Goal: Find contact information: Find contact information

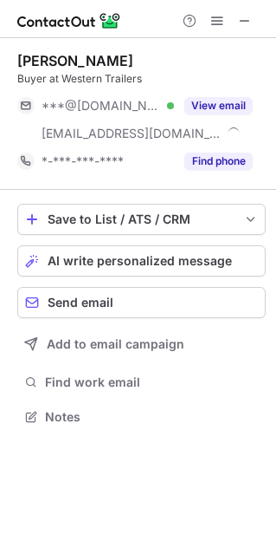
scroll to position [404, 276]
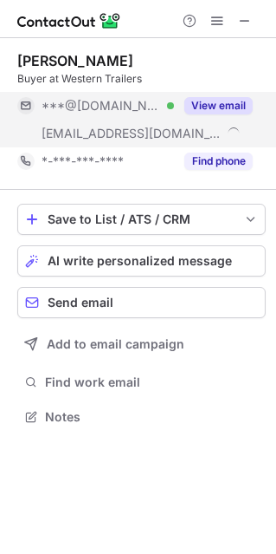
click at [223, 106] on button "View email" at bounding box center [219, 105] width 68 height 17
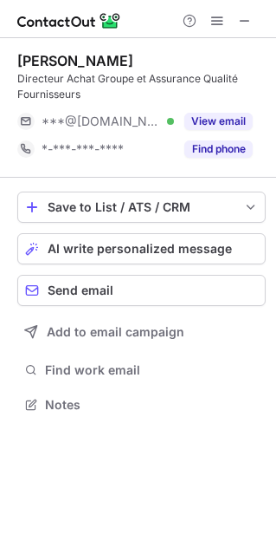
scroll to position [392, 276]
click at [245, 24] on span at bounding box center [245, 21] width 14 height 14
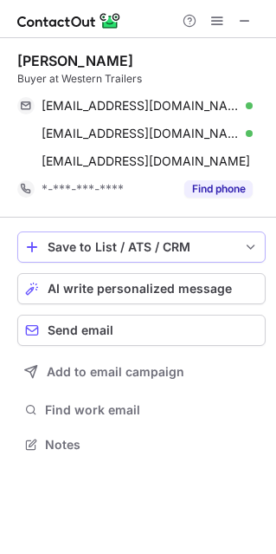
scroll to position [431, 276]
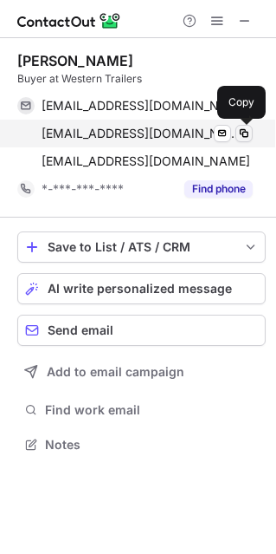
click at [243, 134] on span at bounding box center [244, 133] width 14 height 14
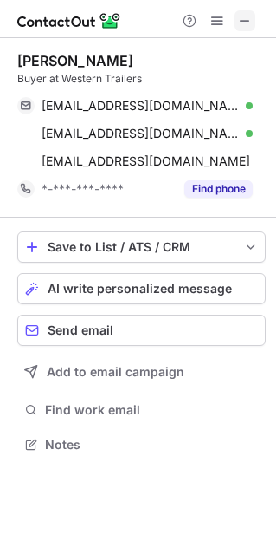
click at [250, 20] on span at bounding box center [245, 21] width 14 height 14
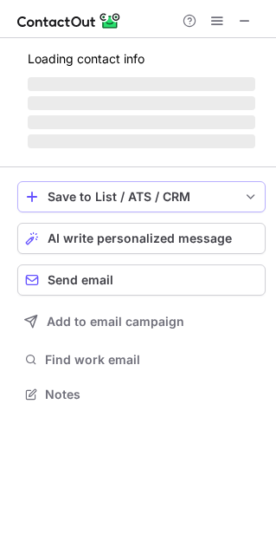
scroll to position [376, 276]
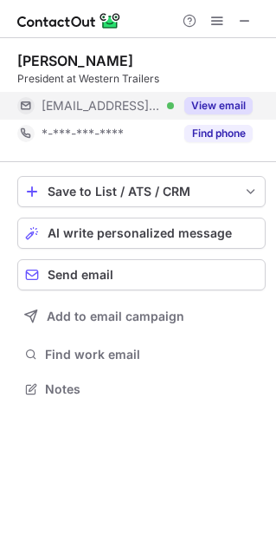
click at [217, 104] on button "View email" at bounding box center [219, 105] width 68 height 17
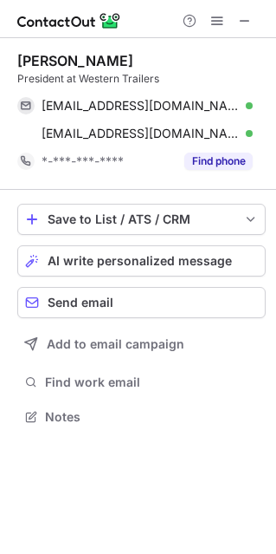
scroll to position [404, 276]
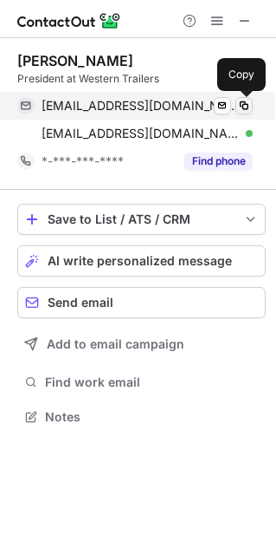
click at [247, 107] on span at bounding box center [244, 106] width 14 height 14
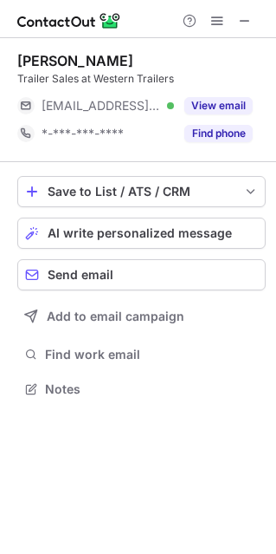
scroll to position [376, 276]
